Goal: Information Seeking & Learning: Learn about a topic

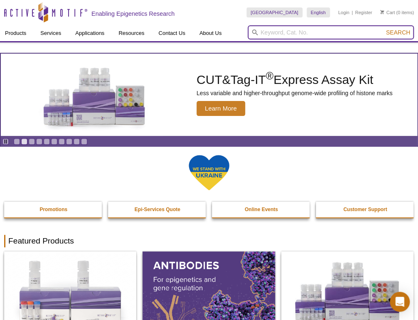
click at [281, 33] on input "search" at bounding box center [330, 32] width 166 height 14
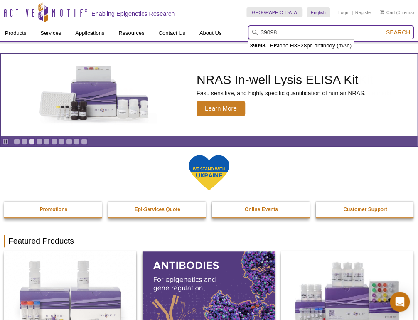
type input "39098"
click at [383, 29] on button "Search" at bounding box center [397, 32] width 29 height 7
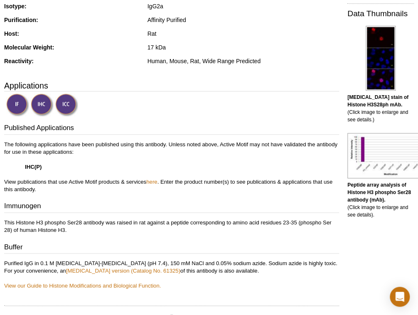
scroll to position [365, 0]
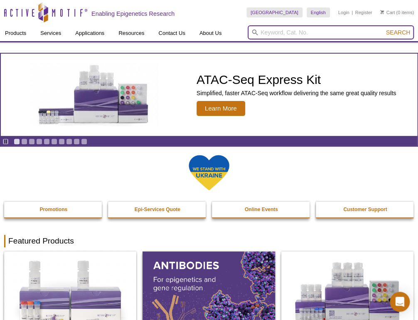
click at [293, 37] on input "search" at bounding box center [330, 32] width 166 height 14
type input "39204\"
click at [383, 29] on button "Search" at bounding box center [397, 32] width 29 height 7
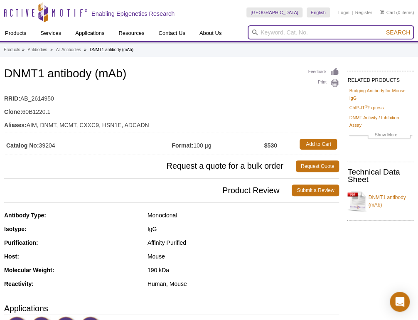
click at [312, 32] on input "search" at bounding box center [330, 32] width 166 height 14
click at [383, 29] on button "Search" at bounding box center [397, 32] width 29 height 7
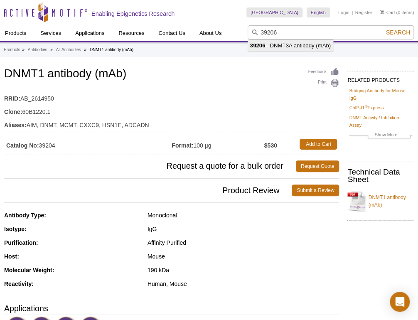
click at [297, 48] on li "39206 – DNMT3A antibody (mAb)" at bounding box center [290, 46] width 85 height 12
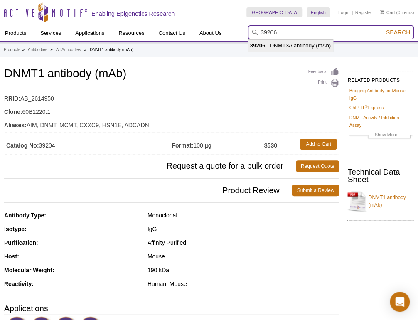
type input "39206 – DNMT3A antibody (mAb)"
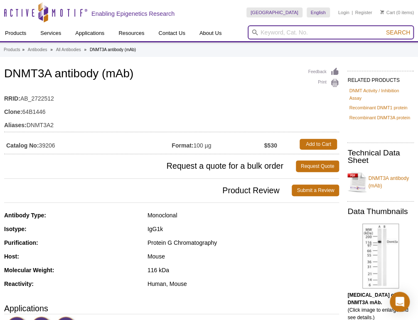
click at [278, 35] on input "search" at bounding box center [330, 32] width 166 height 14
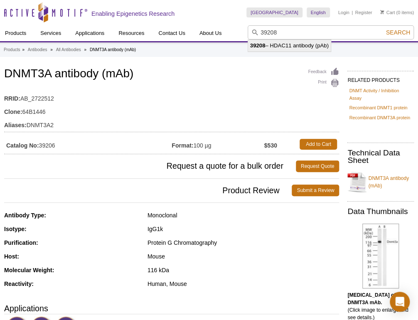
click at [279, 42] on li "39208 – HDAC11 antibody (pAb)" at bounding box center [289, 46] width 83 height 12
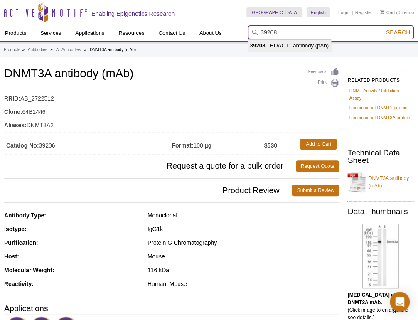
type input "39208 – HDAC11 antibody (pAb)"
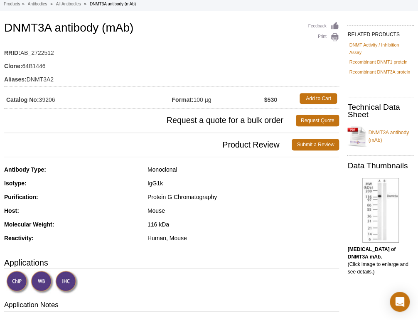
scroll to position [198, 0]
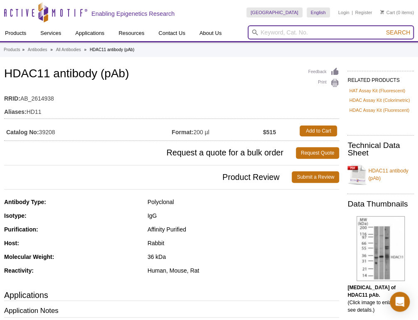
click at [283, 26] on input "search" at bounding box center [330, 32] width 166 height 14
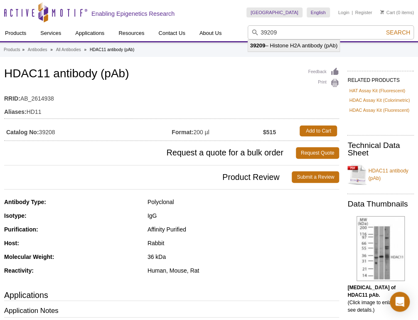
click at [290, 49] on li "39209 – Histone H2A antibody (pAb)" at bounding box center [293, 46] width 91 height 12
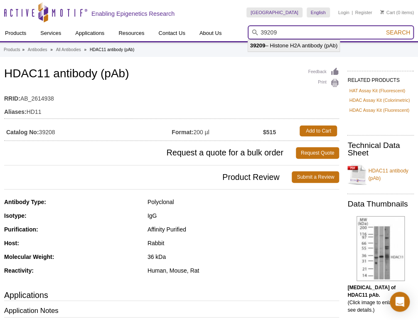
type input "39209 – Histone H2A antibody (pAb)"
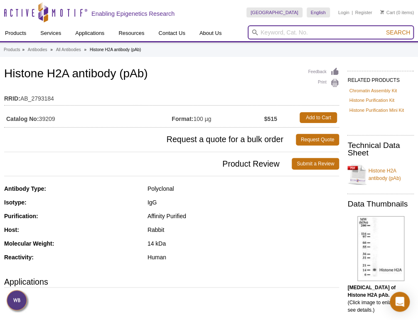
click at [262, 33] on input "search" at bounding box center [330, 32] width 166 height 14
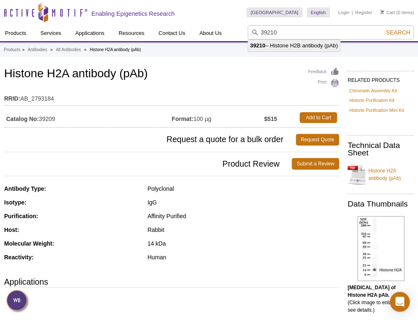
click at [267, 42] on li "39210 – Histone H2B antibody (pAb)" at bounding box center [294, 46] width 92 height 12
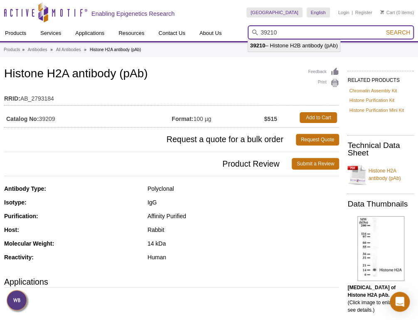
type input "39210 – Histone H2B antibody (pAb)"
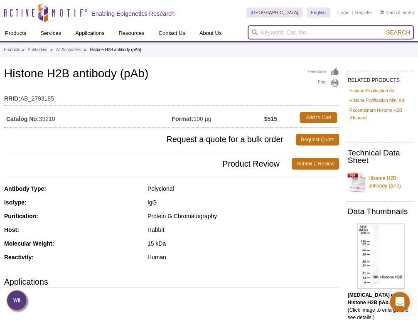
click at [277, 28] on input "search" at bounding box center [330, 32] width 166 height 14
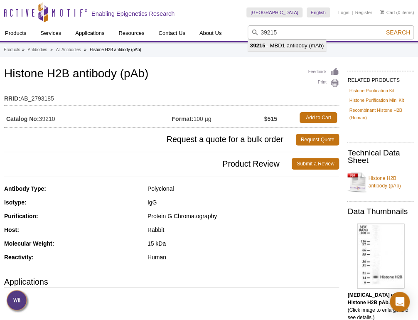
click at [281, 44] on li "39215 – MBD1 antibody (mAb)" at bounding box center [287, 46] width 78 height 12
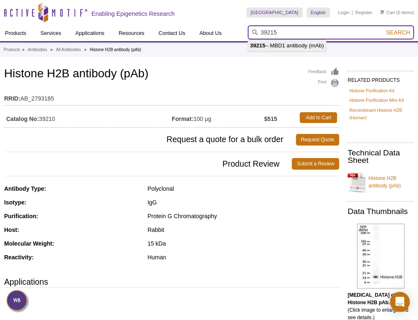
type input "39215 – MBD1 antibody (mAb)"
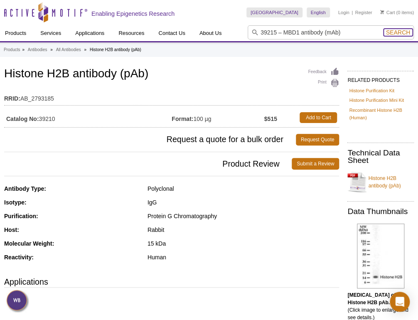
click at [390, 32] on span "Search" at bounding box center [398, 32] width 24 height 7
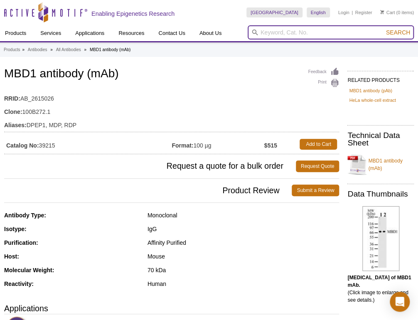
click at [311, 34] on input "search" at bounding box center [330, 32] width 166 height 14
click at [383, 29] on button "Search" at bounding box center [397, 32] width 29 height 7
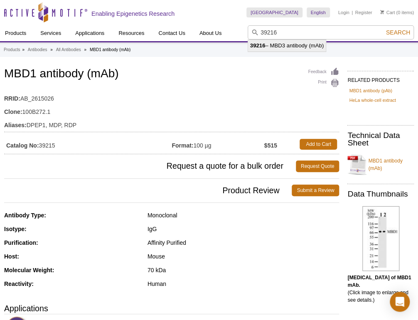
click at [264, 49] on li "39216 – MBD3 antibody (mAb)" at bounding box center [287, 46] width 78 height 12
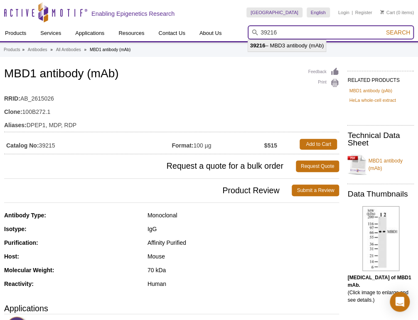
type input "39216 – MBD3 antibody (mAb)"
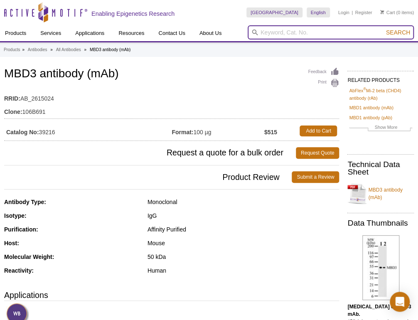
click at [287, 28] on input "search" at bounding box center [330, 32] width 166 height 14
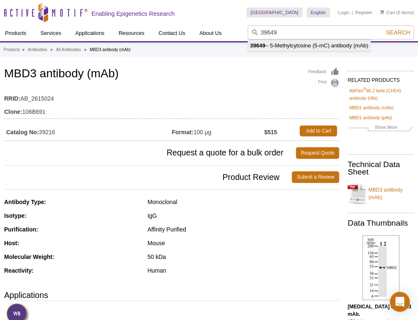
click at [291, 45] on li "39649 – 5-Methylcytosine (5-mC) antibody (mAb)" at bounding box center [309, 46] width 122 height 12
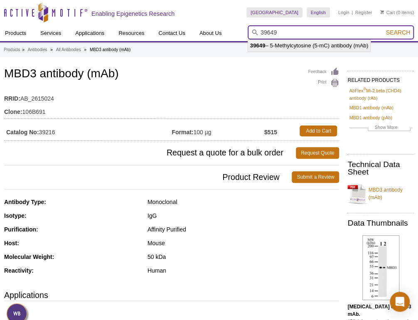
type input "39649 – 5-Methylcytosine (5-mC) antibody (mAb)"
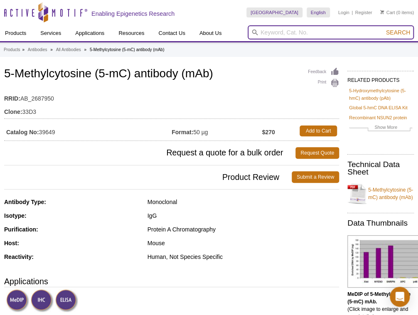
click at [328, 31] on input "search" at bounding box center [330, 32] width 166 height 14
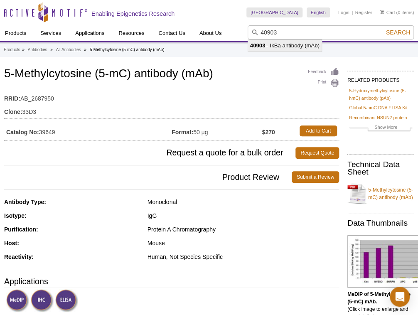
click at [308, 46] on li "40903 – IkBa antibody (mAb)" at bounding box center [284, 46] width 73 height 12
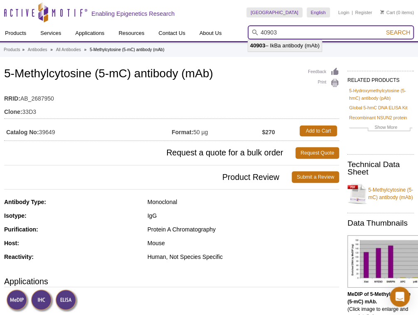
type input "40903 – IkBa antibody (mAb)"
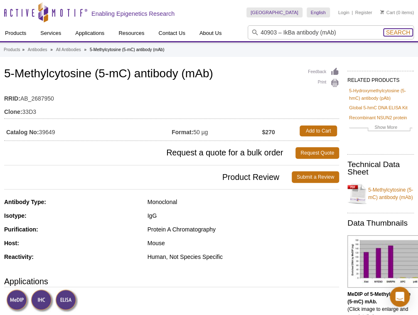
click at [389, 32] on span "Search" at bounding box center [398, 32] width 24 height 7
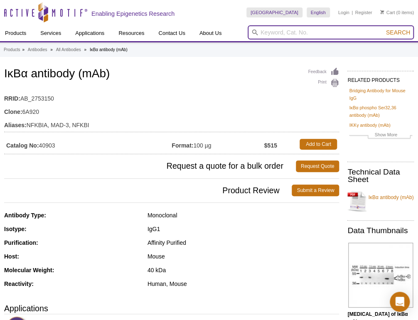
click at [329, 34] on input "search" at bounding box center [330, 32] width 166 height 14
type input "40904"
click at [383, 29] on button "Search" at bounding box center [397, 32] width 29 height 7
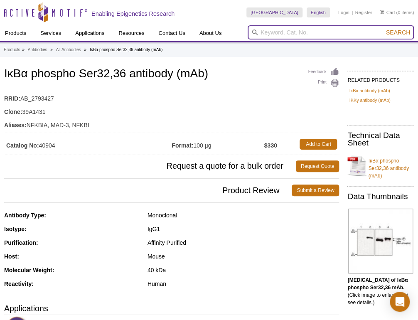
click at [321, 32] on input "search" at bounding box center [330, 32] width 166 height 14
type input "40908"
click at [383, 29] on button "Search" at bounding box center [397, 32] width 29 height 7
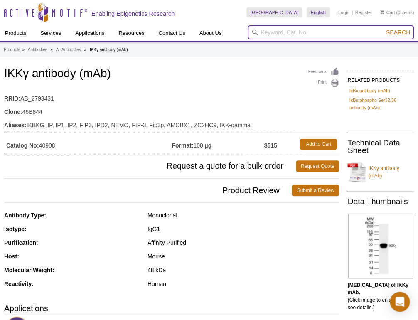
click at [268, 35] on input "search" at bounding box center [330, 32] width 166 height 14
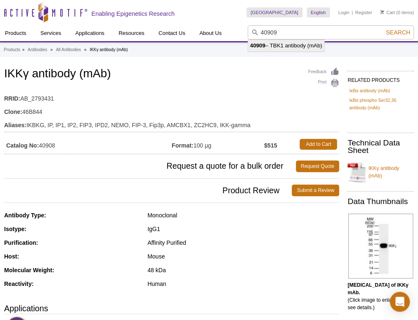
click at [275, 45] on li "40909 – TBK1 antibody (mAb)" at bounding box center [286, 46] width 76 height 12
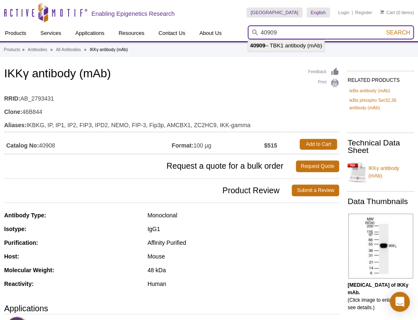
type input "40909 – TBK1 antibody (mAb)"
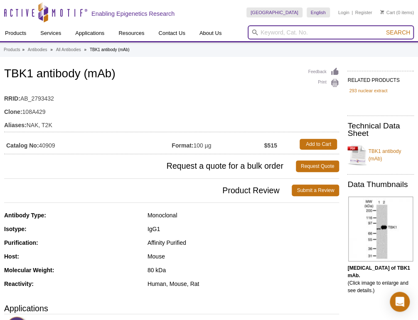
click at [270, 32] on input "search" at bounding box center [330, 32] width 166 height 14
type input "40916"
click at [383, 29] on button "Search" at bounding box center [397, 32] width 29 height 7
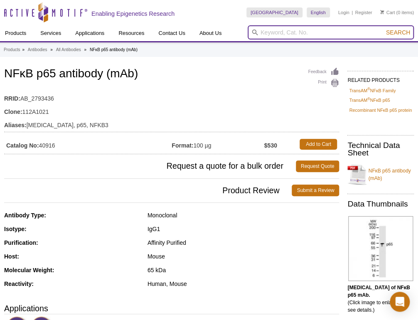
click at [287, 29] on input "search" at bounding box center [330, 32] width 166 height 14
click at [383, 29] on button "Search" at bounding box center [397, 32] width 29 height 7
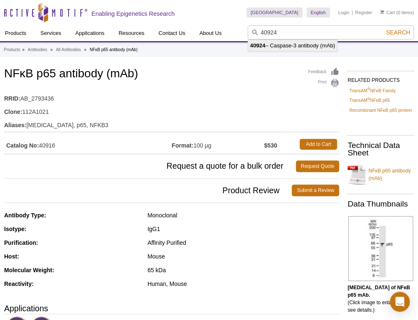
click at [277, 49] on li "40924 – Caspase-3 antibody (mAb)" at bounding box center [292, 46] width 89 height 12
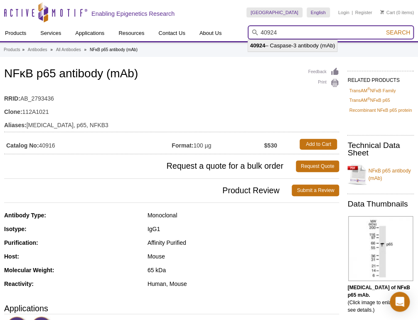
type input "40924 – Caspase-3 antibody (mAb)"
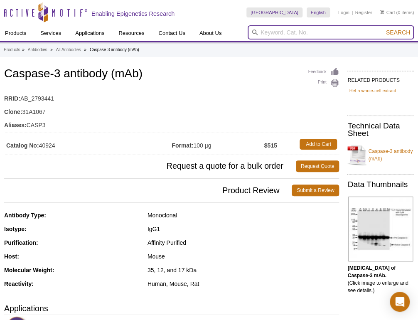
click at [279, 30] on input "search" at bounding box center [330, 32] width 166 height 14
type input "40937"
click at [383, 29] on button "Search" at bounding box center [397, 32] width 29 height 7
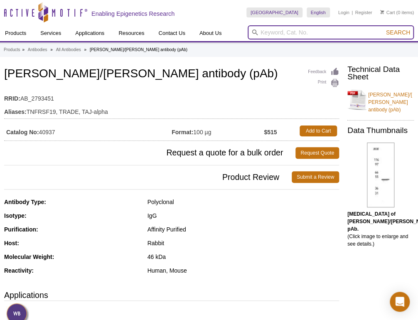
click at [286, 32] on input "search" at bounding box center [330, 32] width 166 height 14
click at [383, 29] on button "Search" at bounding box center [397, 32] width 29 height 7
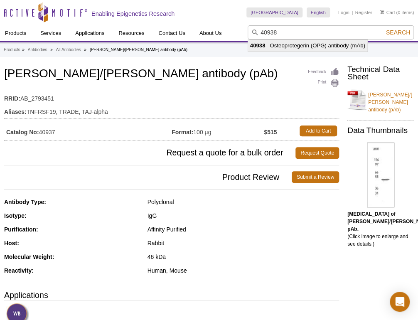
click at [286, 41] on li "40938 – Osteoprotegerin (OPG) antibody (mAb)" at bounding box center [307, 46] width 119 height 12
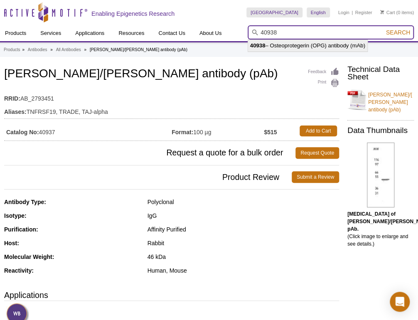
type input "40938 – Osteoprotegerin (OPG) antibody (mAb)"
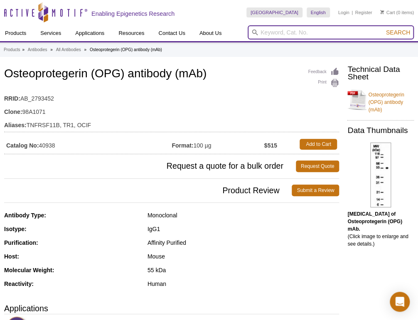
click at [259, 34] on input "search" at bounding box center [330, 32] width 166 height 14
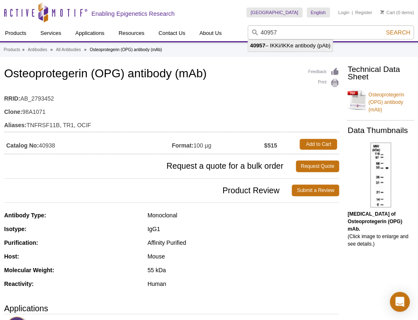
click at [310, 48] on li "40957 – IKKi/IKKe antibody (pAb)" at bounding box center [290, 46] width 85 height 12
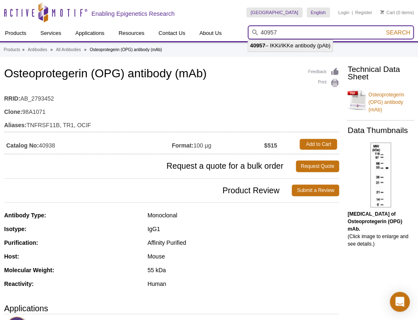
type input "40957 – IKKi/IKKe antibody (pAb)"
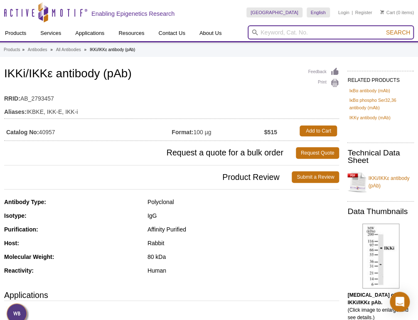
click at [267, 36] on input "search" at bounding box center [330, 32] width 166 height 14
click at [383, 29] on button "Search" at bounding box center [397, 32] width 29 height 7
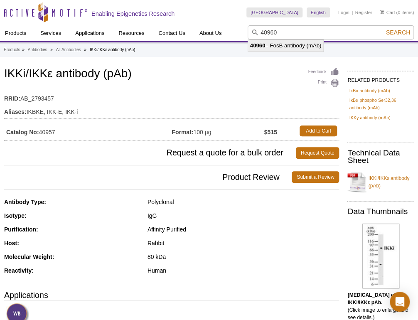
click at [301, 46] on li "40960 – FosB antibody (mAb)" at bounding box center [286, 46] width 76 height 12
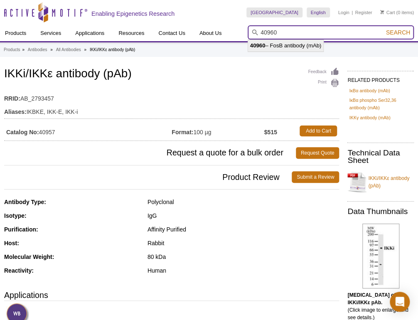
type input "40960 – FosB antibody (mAb)"
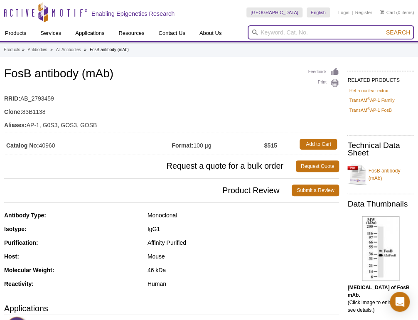
click at [284, 32] on input "search" at bounding box center [330, 32] width 166 height 14
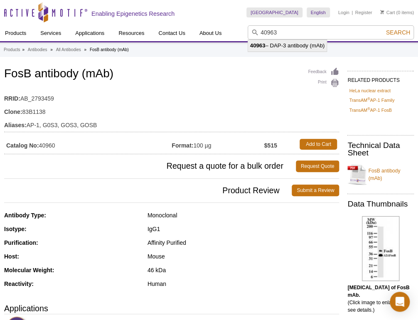
click at [284, 46] on li "40963 – DAP-3 antibody (mAb)" at bounding box center [287, 46] width 79 height 12
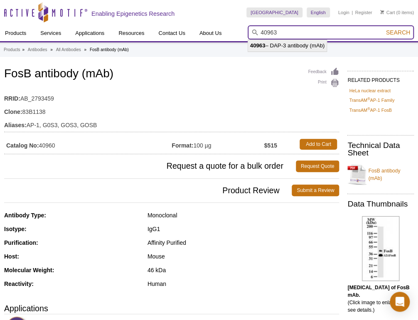
type input "40963 – DAP-3 antibody (mAb)"
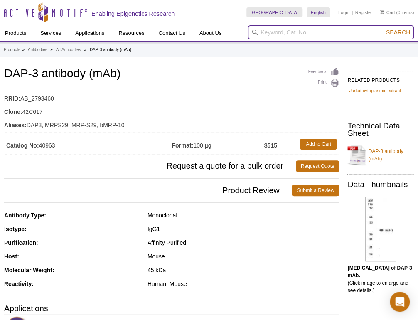
click at [256, 28] on input "search" at bounding box center [330, 32] width 166 height 14
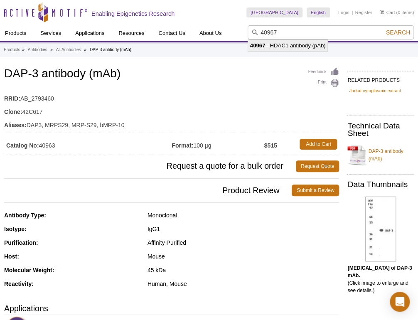
click at [274, 44] on li "40967 – HDAC1 antibody (pAb)" at bounding box center [288, 46] width 80 height 12
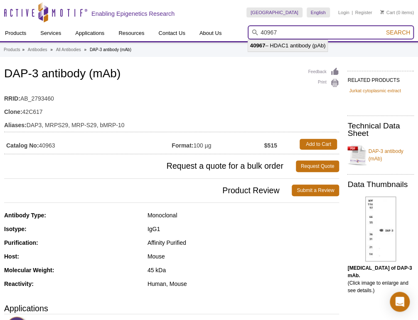
type input "40967 – HDAC1 antibody (pAb)"
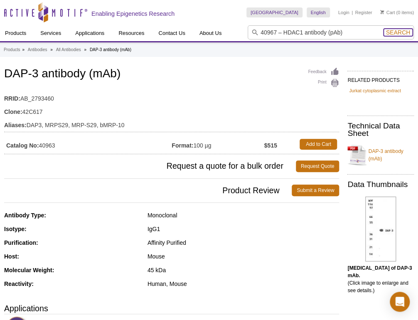
click at [384, 35] on button "Search" at bounding box center [397, 32] width 29 height 7
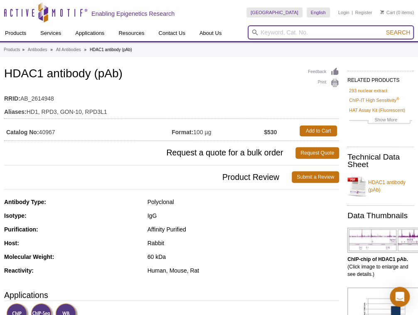
click at [365, 32] on input "search" at bounding box center [330, 32] width 166 height 14
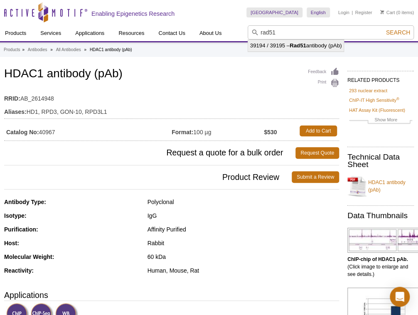
click at [322, 46] on li "39194 / 39195 – Rad51 antibody (pAb)" at bounding box center [296, 46] width 96 height 12
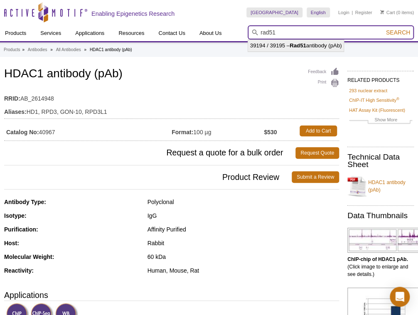
type input "39194 / 39195 – Rad51 antibody (pAb)"
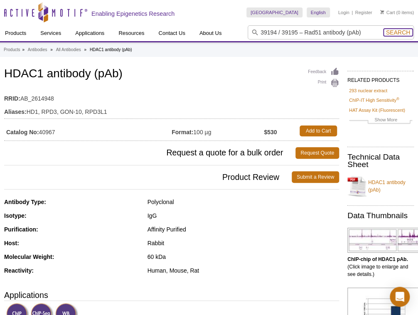
click at [407, 31] on span "Search" at bounding box center [398, 32] width 24 height 7
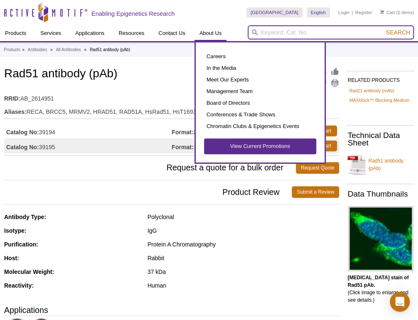
drag, startPoint x: 374, startPoint y: 31, endPoint x: 208, endPoint y: 39, distance: 166.7
click at [208, 39] on div "Products ChIP Assays ChIP Accessory Products ChIP Kits ChIP-Validated Antibodie…" at bounding box center [209, 33] width 418 height 16
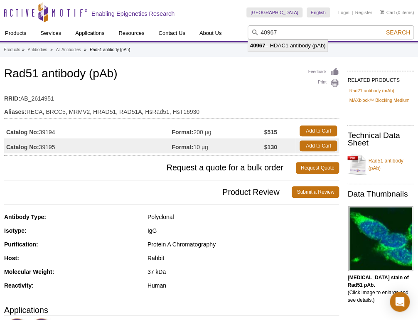
drag, startPoint x: 263, startPoint y: 48, endPoint x: 264, endPoint y: 54, distance: 5.8
click at [264, 48] on li "40967 – HDAC1 antibody (pAb)" at bounding box center [288, 46] width 80 height 12
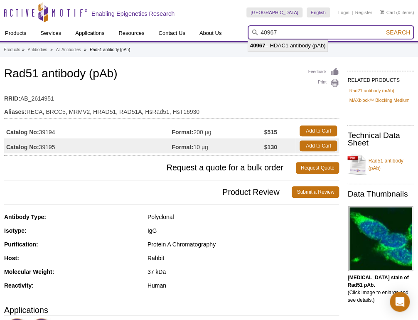
type input "40967 – HDAC1 antibody (pAb)"
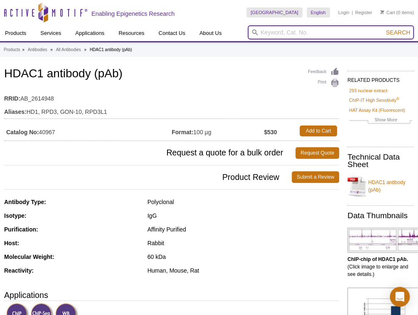
click at [299, 31] on input "search" at bounding box center [330, 32] width 166 height 14
click at [383, 29] on button "Search" at bounding box center [397, 32] width 29 height 7
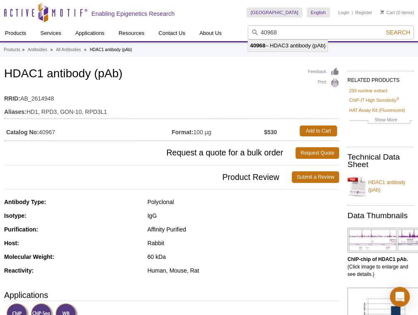
click at [291, 40] on li "40968 – HDAC3 antibody (pAb)" at bounding box center [288, 46] width 80 height 12
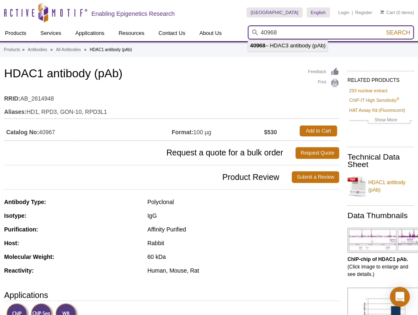
type input "40968 – HDAC3 antibody (pAb)"
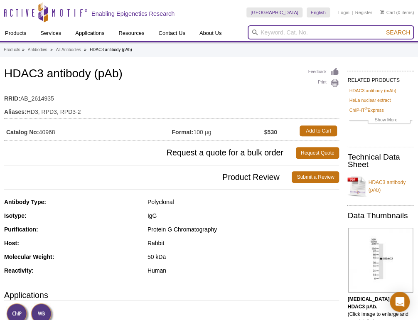
click at [327, 32] on input "search" at bounding box center [330, 32] width 166 height 14
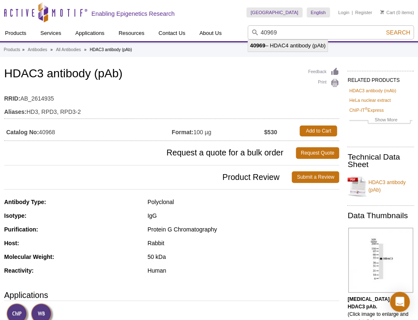
click at [316, 45] on li "40969 – HDAC4 antibody (pAb)" at bounding box center [288, 46] width 80 height 12
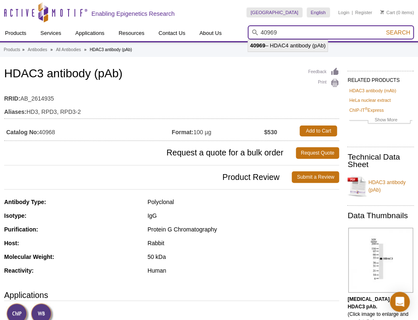
type input "40969 – HDAC4 antibody (pAb)"
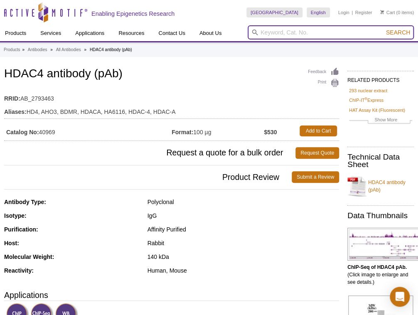
click at [280, 33] on input "search" at bounding box center [330, 32] width 166 height 14
type input "40971"
click at [383, 29] on button "Search" at bounding box center [397, 32] width 29 height 7
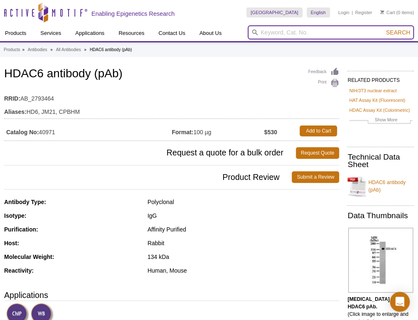
click at [311, 27] on input "search" at bounding box center [330, 32] width 166 height 14
type input "65691"
click at [383, 29] on button "Search" at bounding box center [397, 32] width 29 height 7
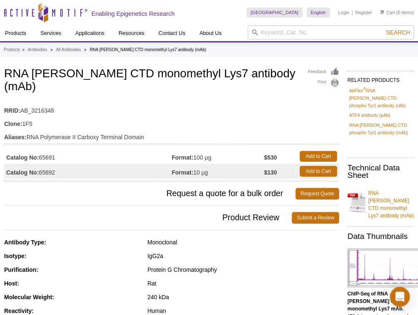
click at [256, 34] on icon at bounding box center [255, 32] width 6 height 6
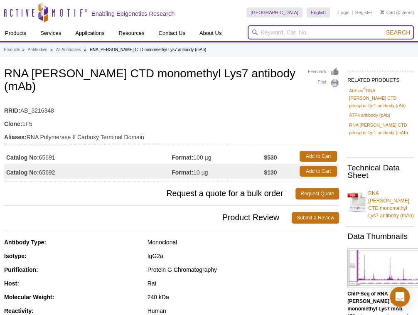
click at [264, 31] on input "search" at bounding box center [330, 32] width 166 height 14
type input "61325"
click at [383, 29] on button "Search" at bounding box center [397, 32] width 29 height 7
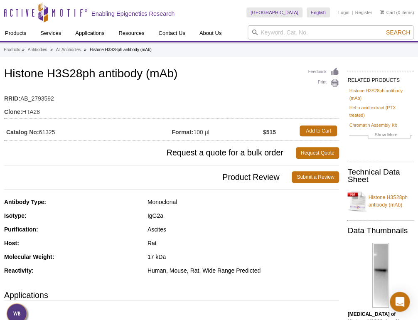
click at [111, 202] on div "Antibody Type:" at bounding box center [72, 201] width 137 height 7
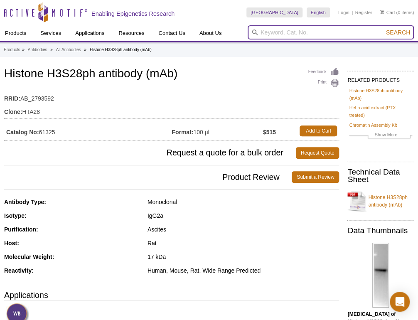
click at [266, 32] on input "search" at bounding box center [330, 32] width 166 height 14
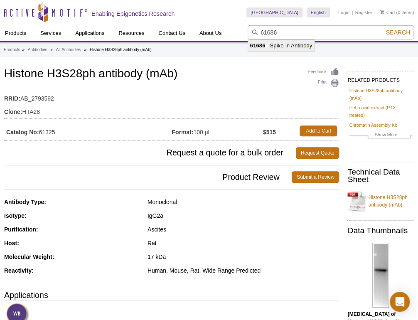
click at [286, 47] on li "61686 – Spike-in Antibody" at bounding box center [281, 46] width 66 height 12
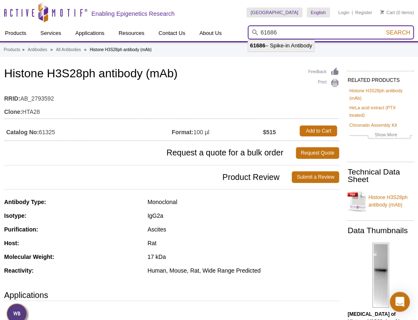
type input "61686 – Spike-in Antibody"
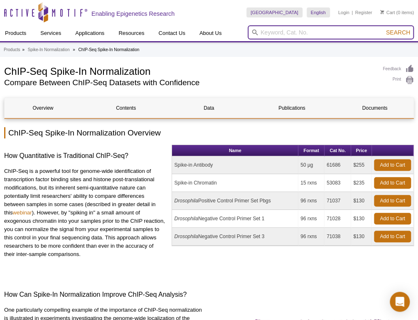
click at [286, 34] on input "search" at bounding box center [330, 32] width 166 height 14
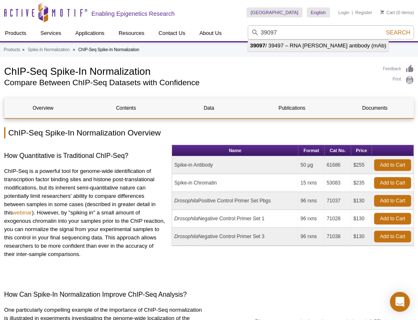
click at [267, 45] on li "39097 / 39497 – RNA pol II antibody (mAb)" at bounding box center [318, 46] width 140 height 12
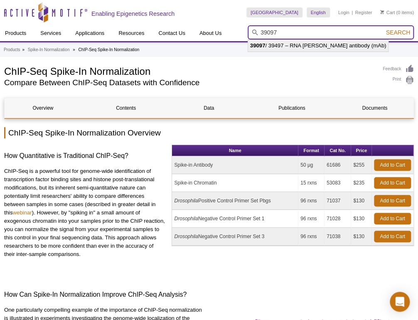
type input "39097 / 39497 – RNA pol II antibody (mAb)"
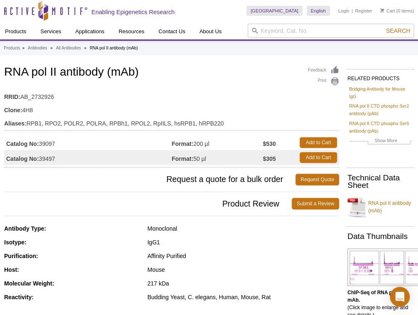
scroll to position [299, 0]
